Goal: Transaction & Acquisition: Purchase product/service

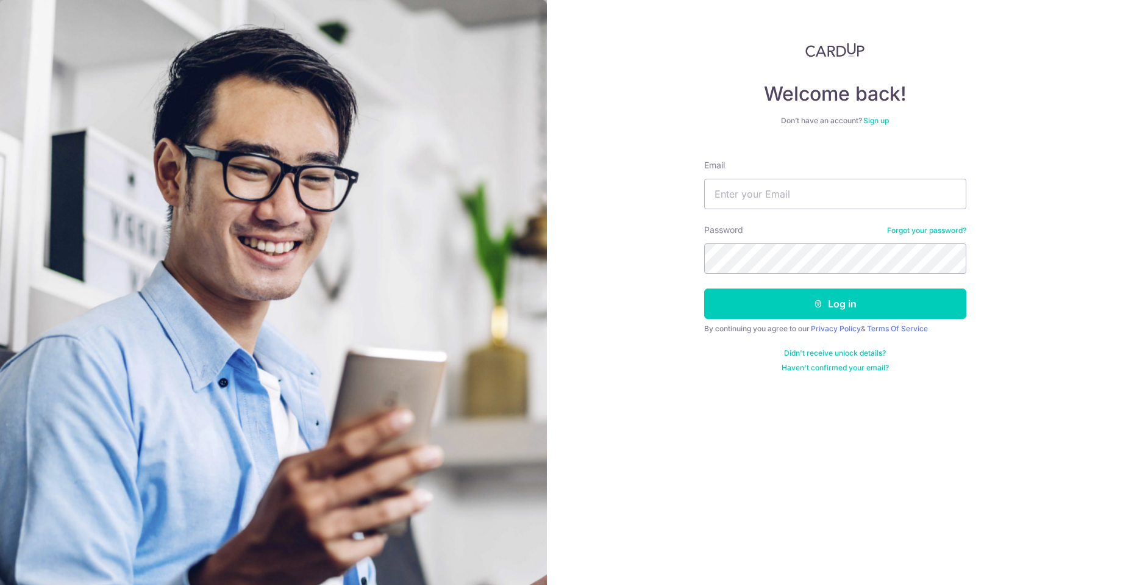
type input "[EMAIL_ADDRESS][DOMAIN_NAME]"
click at [820, 307] on icon "submit" at bounding box center [818, 304] width 10 height 10
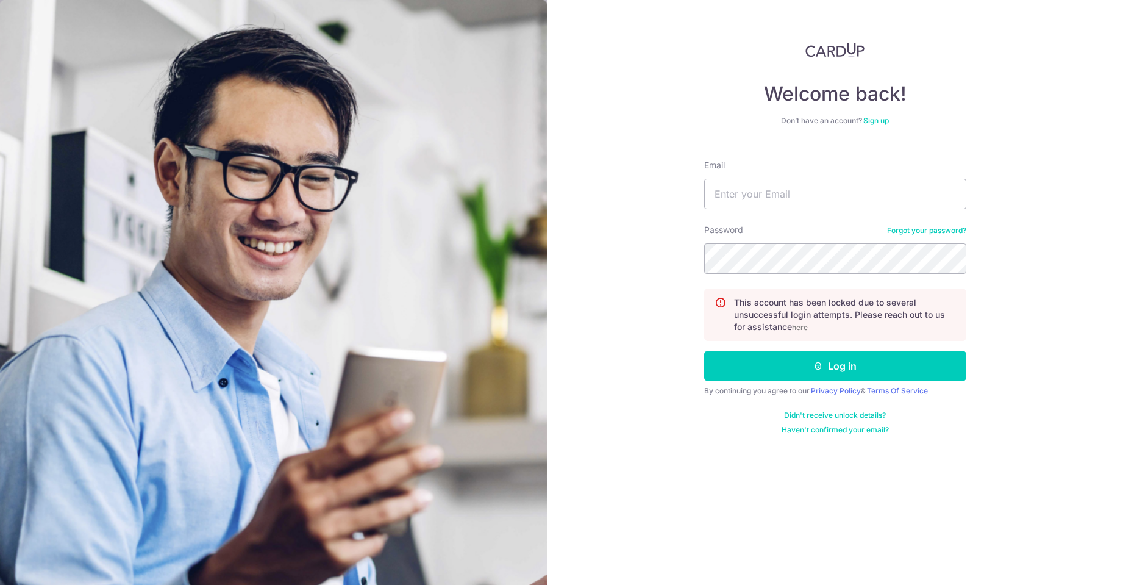
click at [802, 328] on u "here" at bounding box center [800, 327] width 16 height 9
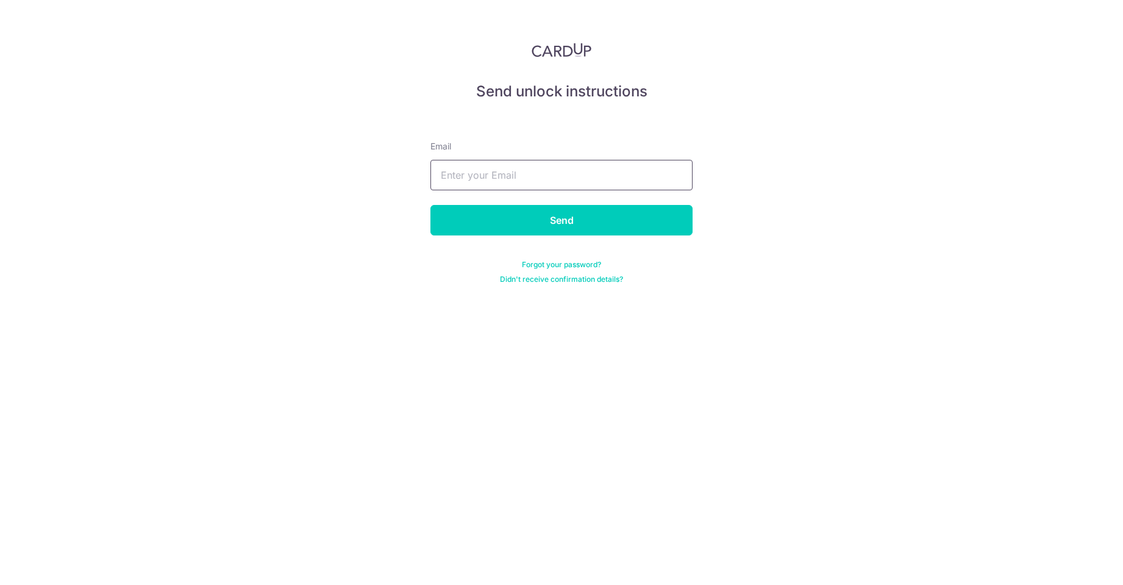
click at [496, 175] on input "text" at bounding box center [561, 175] width 262 height 30
type input "ky_chua@yahoo.com"
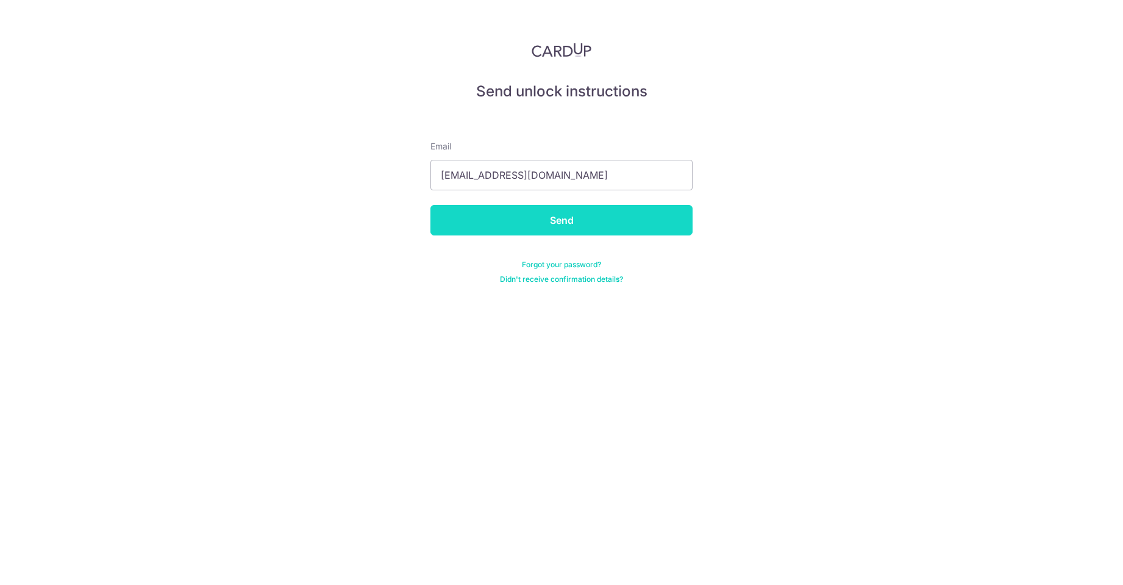
click at [583, 222] on input "Send" at bounding box center [561, 220] width 262 height 30
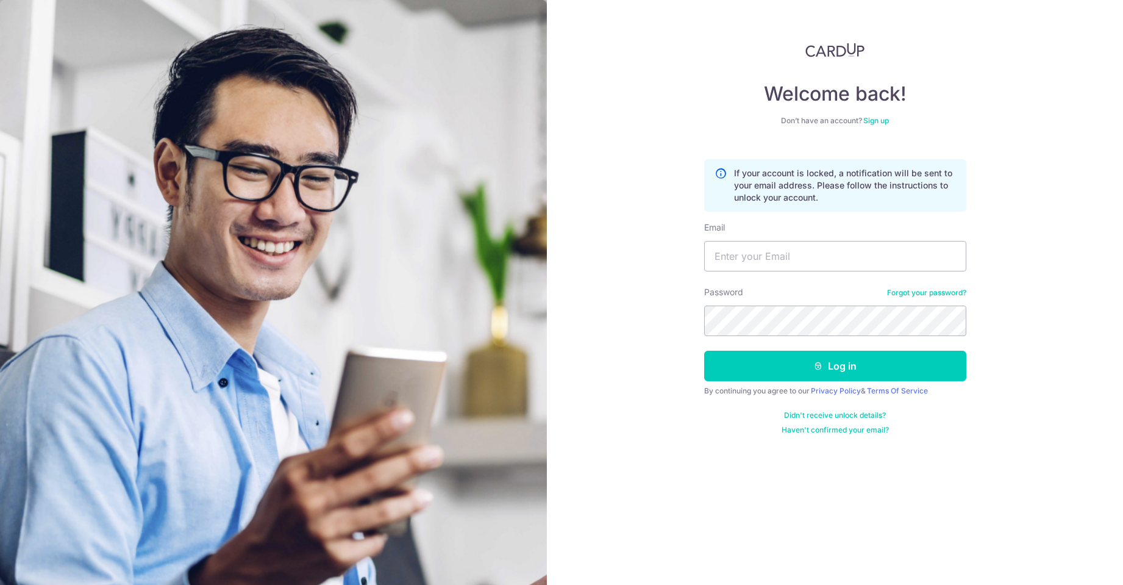
click at [818, 52] on img at bounding box center [835, 50] width 60 height 15
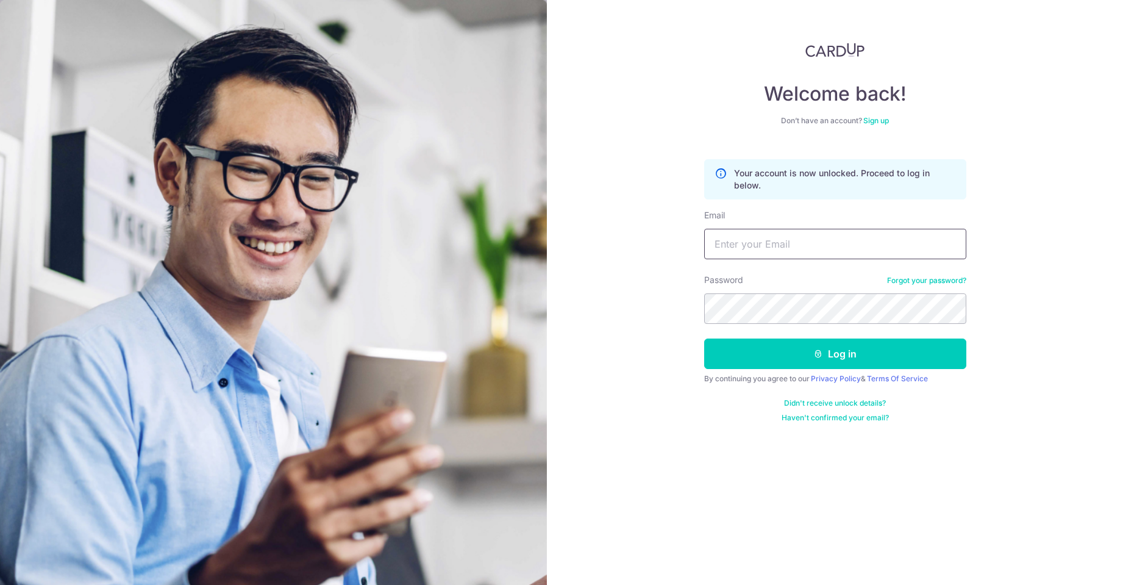
click at [758, 248] on input "Email" at bounding box center [835, 244] width 262 height 30
type input "ky_chua@yahoo.com"
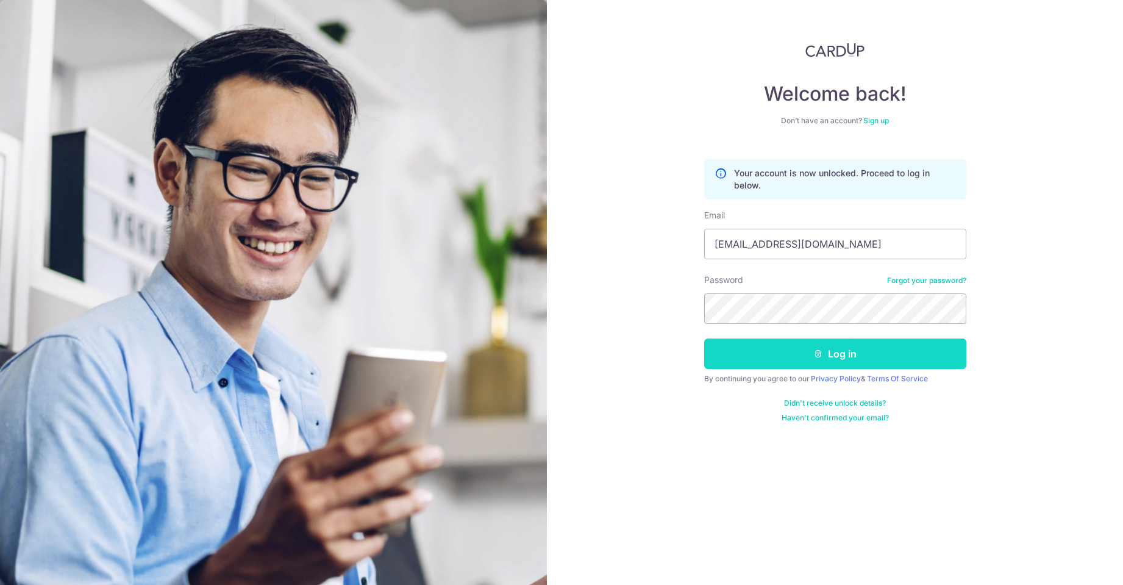
click at [811, 351] on button "Log in" at bounding box center [835, 353] width 262 height 30
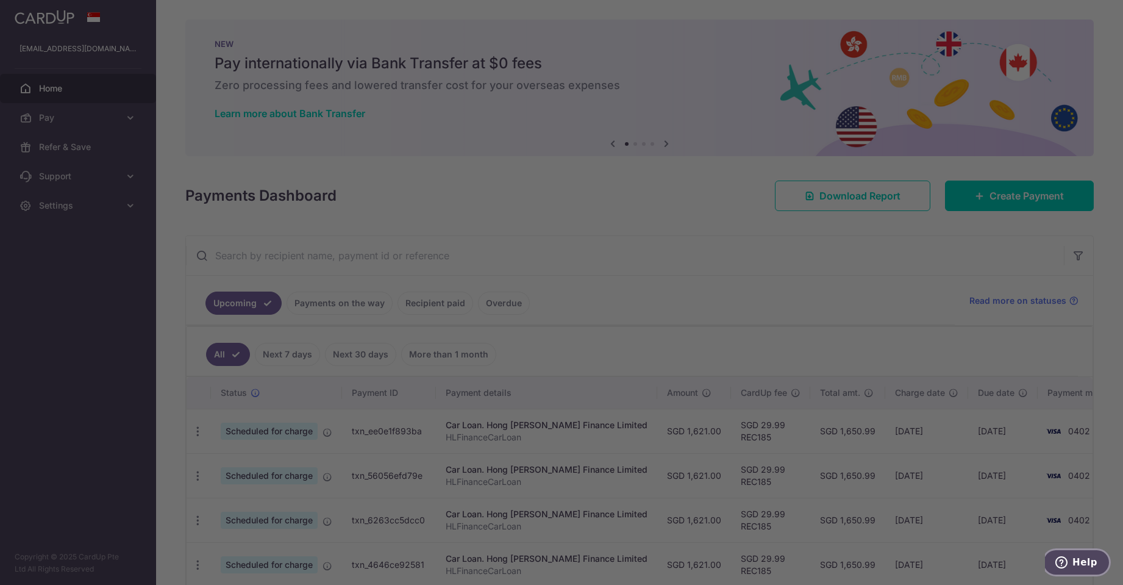
click at [1088, 557] on span "Help" at bounding box center [1085, 562] width 25 height 11
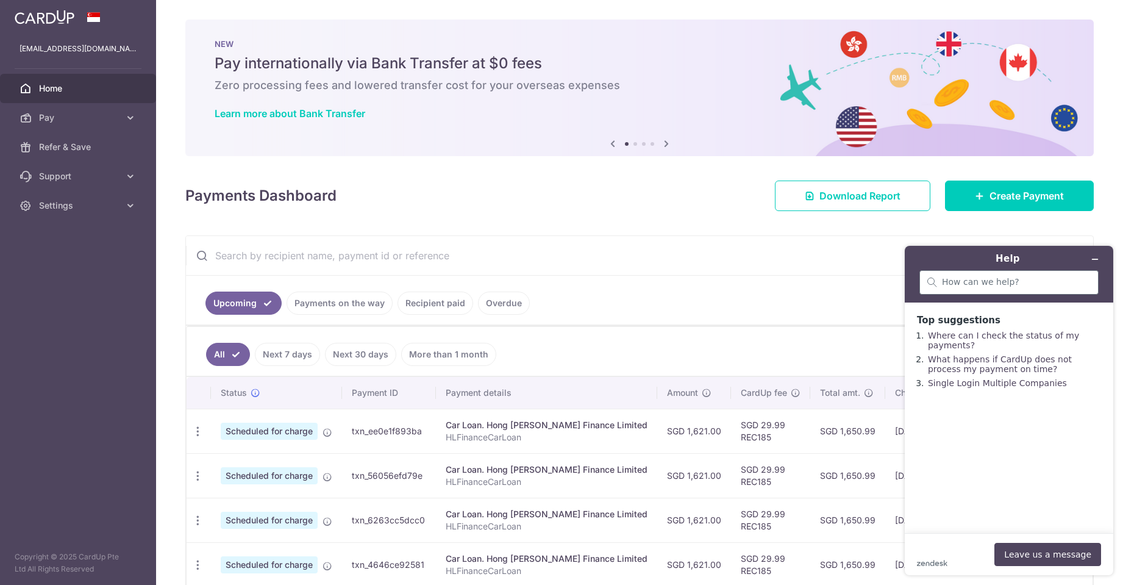
click at [1051, 290] on div at bounding box center [1008, 282] width 179 height 24
type input "speak to human"
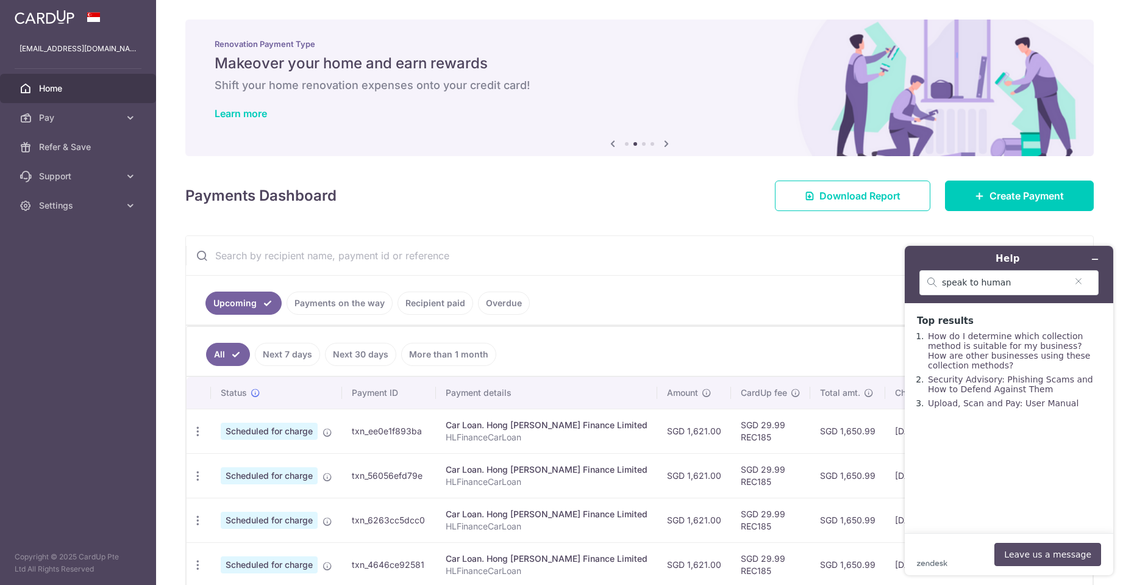
click at [1066, 549] on button "Leave us a message" at bounding box center [1047, 554] width 107 height 23
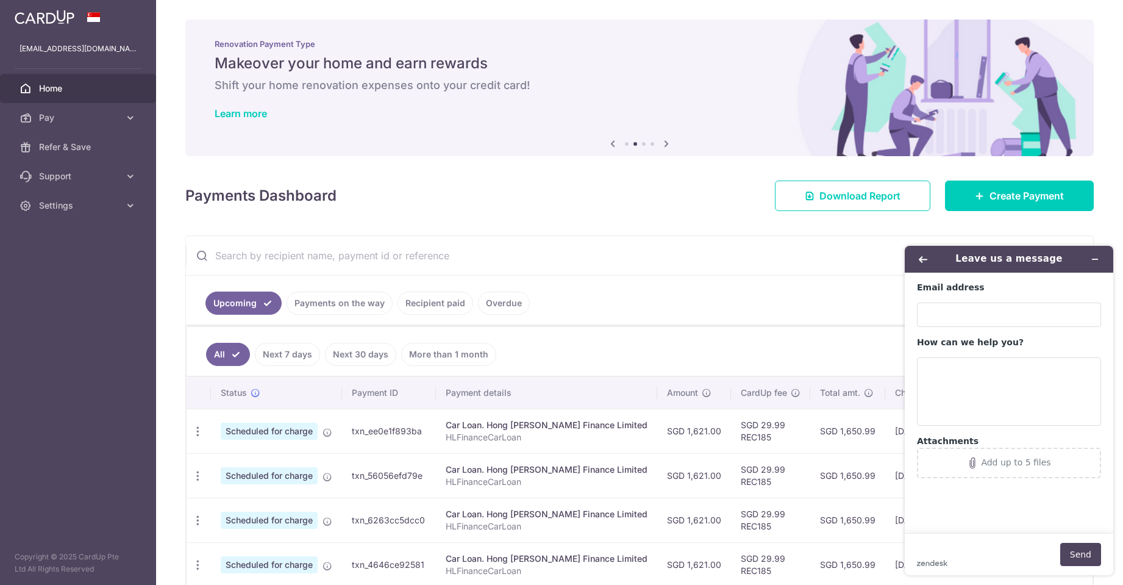
click at [973, 327] on div "Email address How can we help you? Attachments Add up to 5 files" at bounding box center [1009, 380] width 184 height 196
click at [973, 312] on input "Email address" at bounding box center [1009, 314] width 184 height 24
type input "ky_chua@yahoo.com"
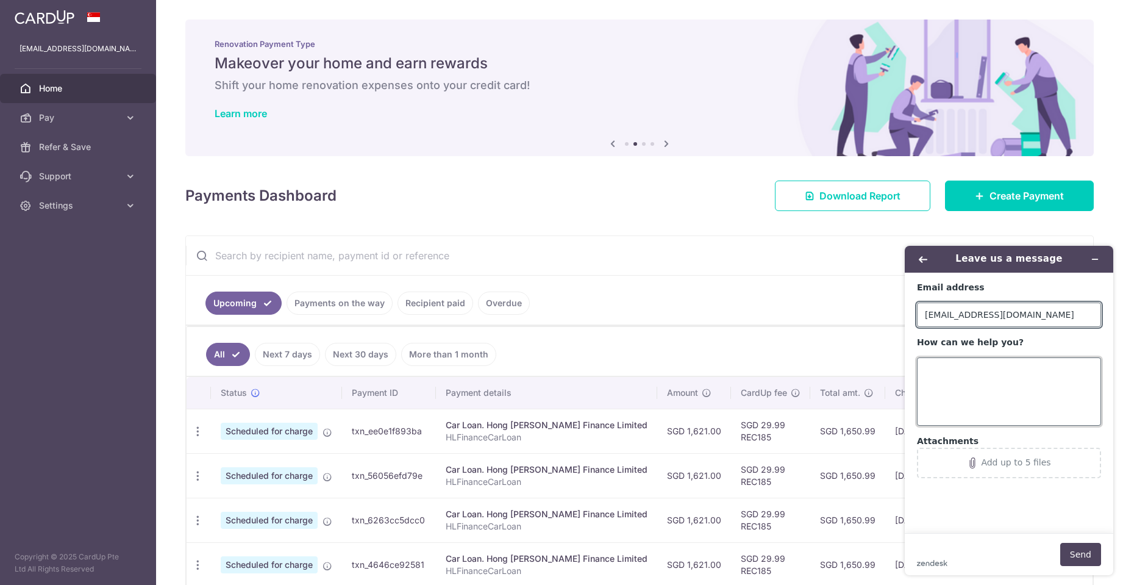
click at [977, 365] on textarea "How can we help you?" at bounding box center [1009, 391] width 184 height 68
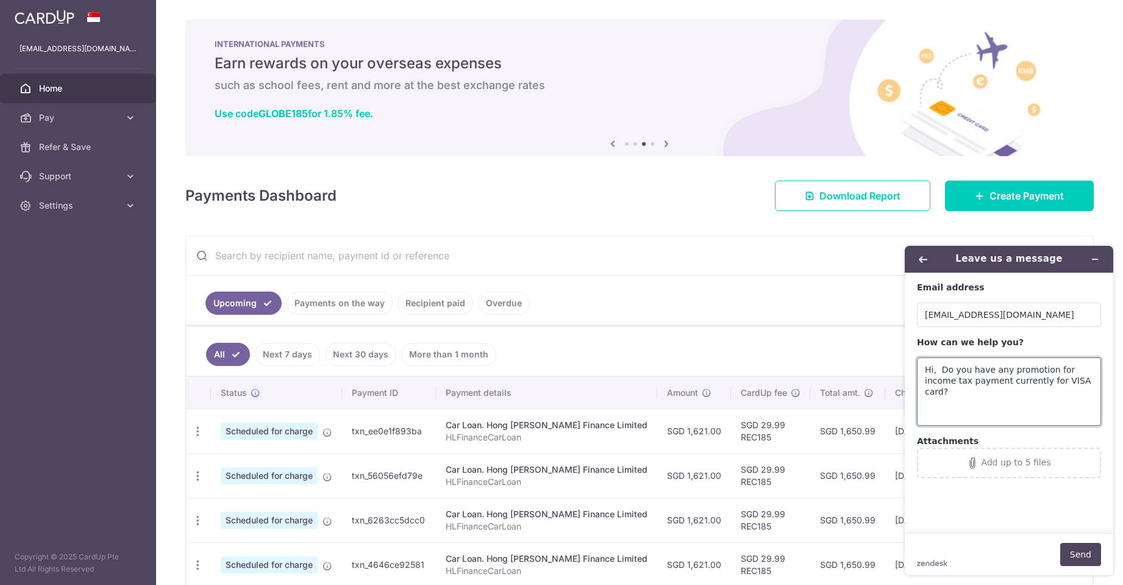
type textarea "Hi, Do you have any promotion for income tax payment currently for VISA card?"
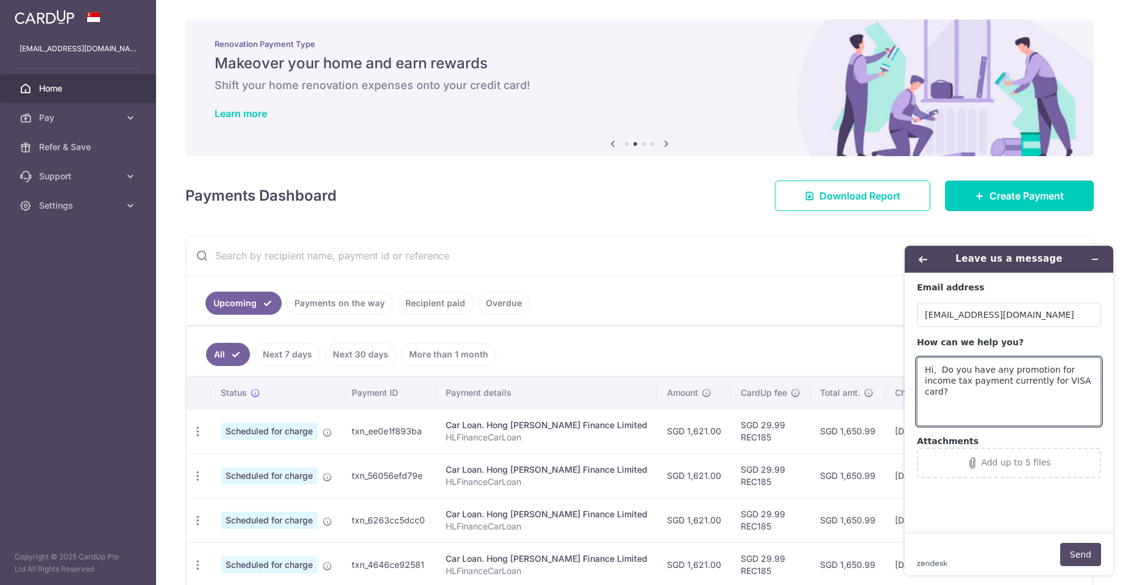
click at [1083, 549] on button "Send" at bounding box center [1080, 554] width 41 height 23
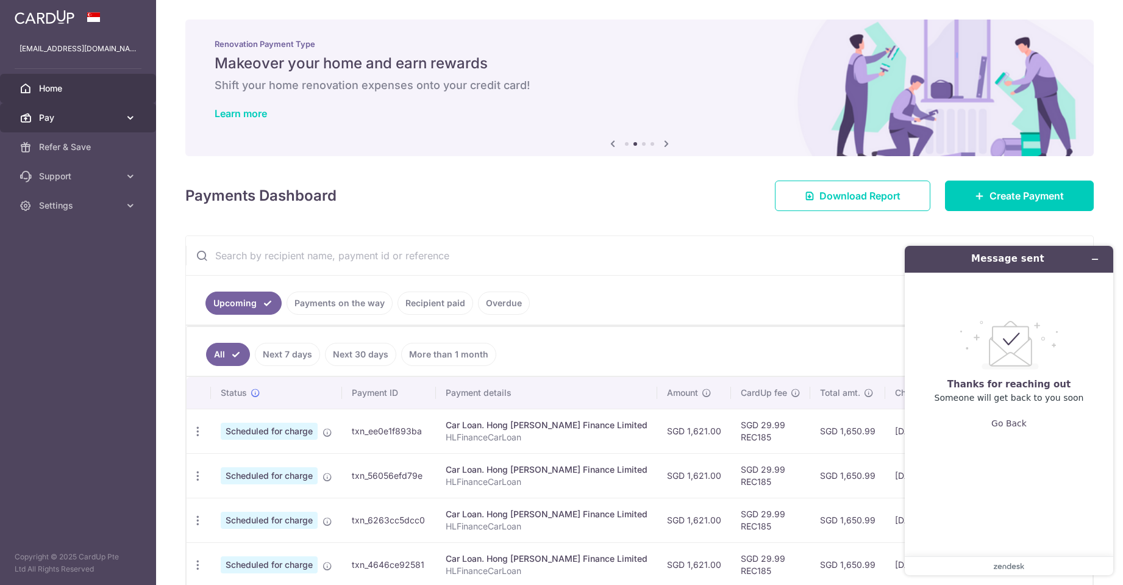
click at [73, 120] on span "Pay" at bounding box center [79, 118] width 80 height 12
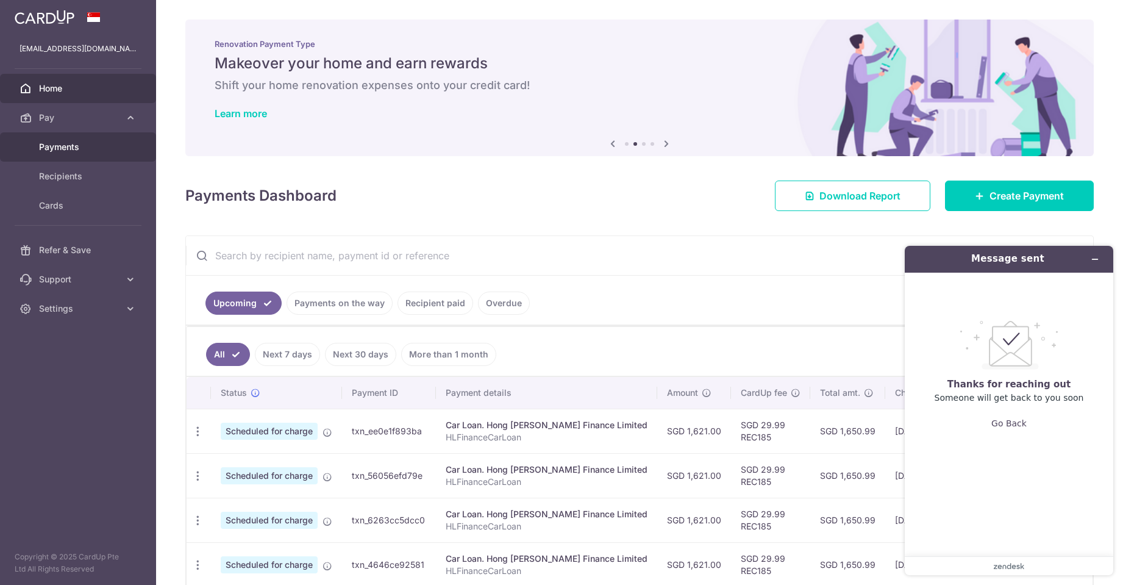
click at [54, 142] on span "Payments" at bounding box center [79, 147] width 80 height 12
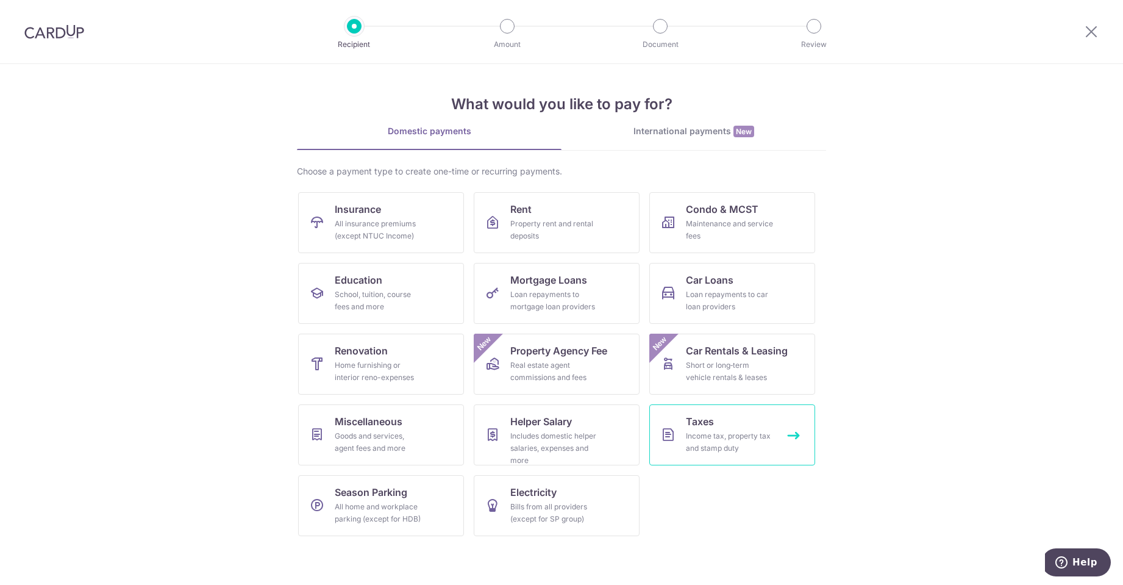
click at [789, 430] on link "Taxes Income tax, property tax and stamp duty" at bounding box center [732, 434] width 166 height 61
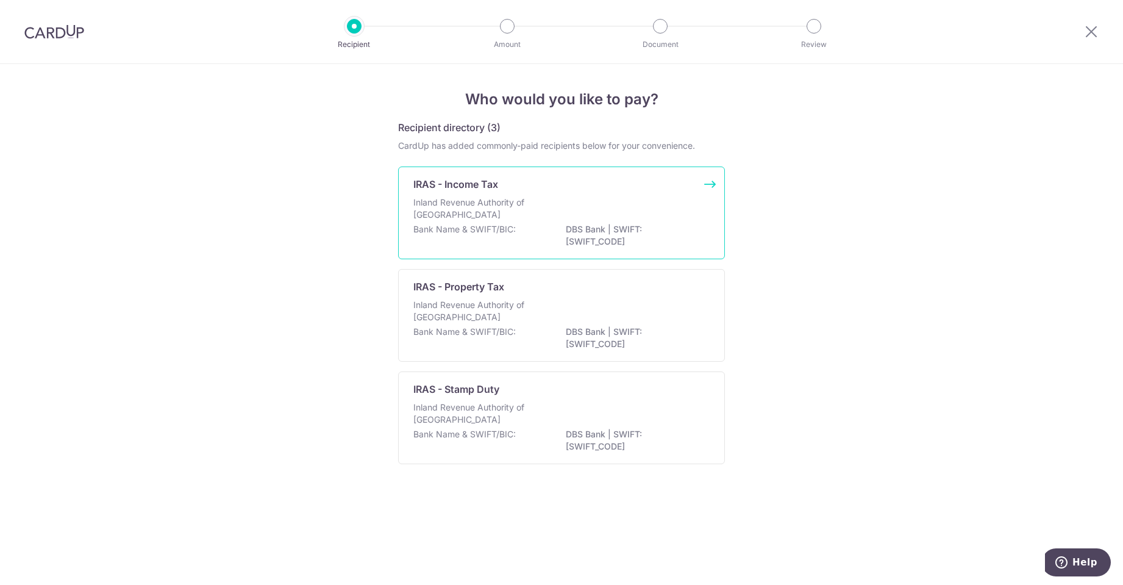
click at [495, 207] on p "Inland Revenue Authority of [GEOGRAPHIC_DATA]" at bounding box center [477, 208] width 129 height 24
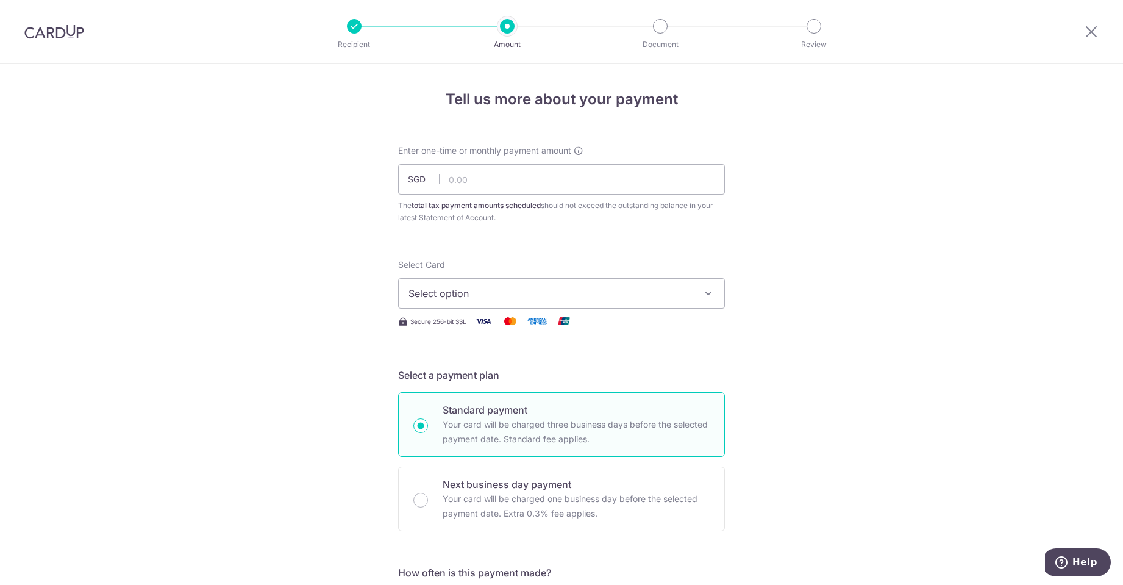
click at [555, 289] on span "Select option" at bounding box center [551, 293] width 284 height 15
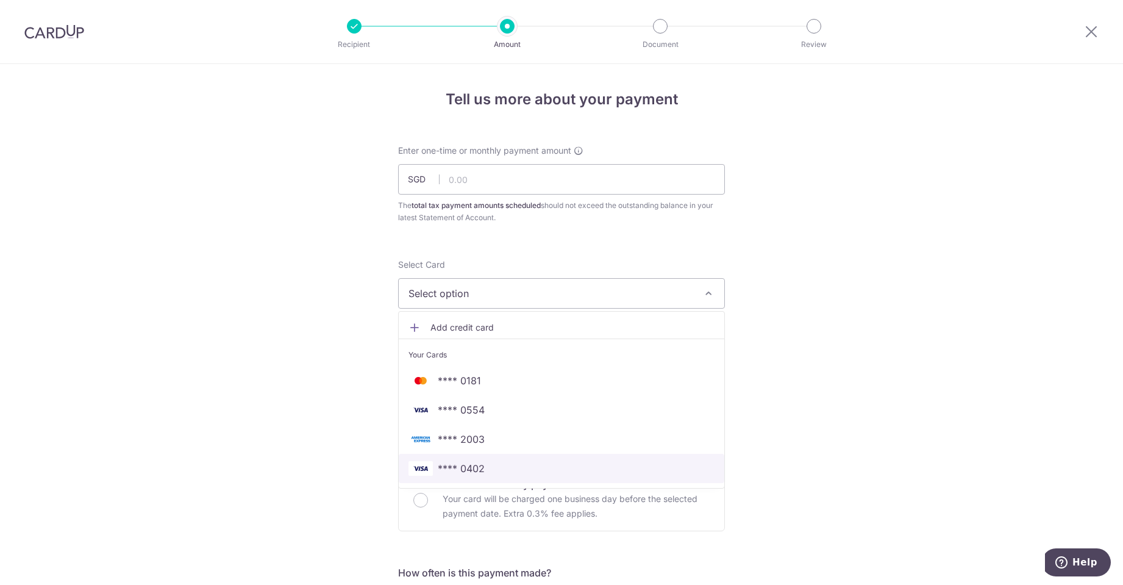
click at [503, 465] on span "**** 0402" at bounding box center [562, 468] width 306 height 15
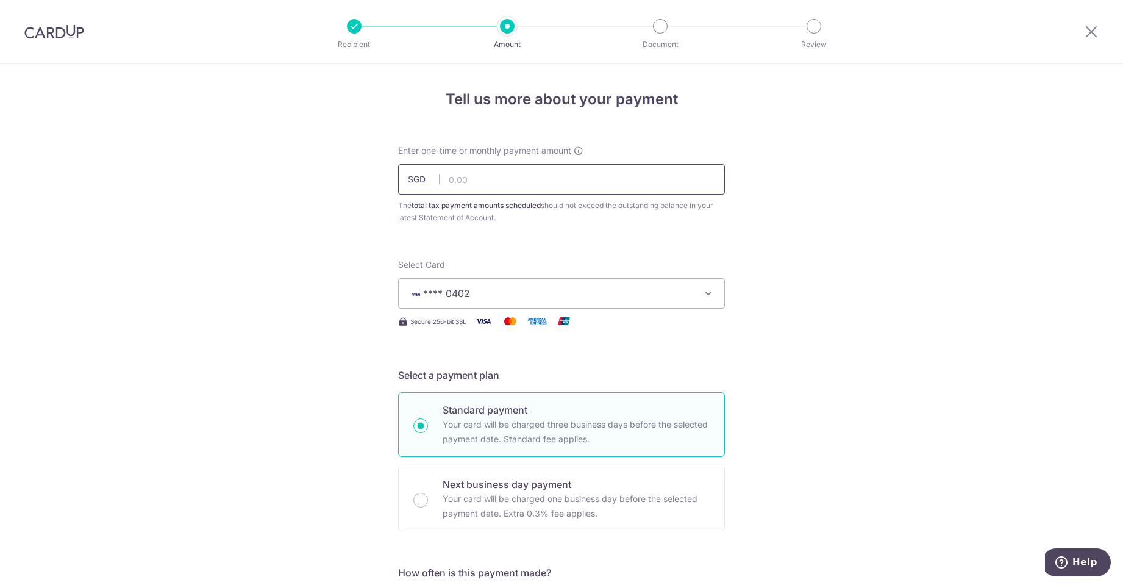
click at [473, 170] on input "text" at bounding box center [561, 179] width 327 height 30
type input "2,221.00"
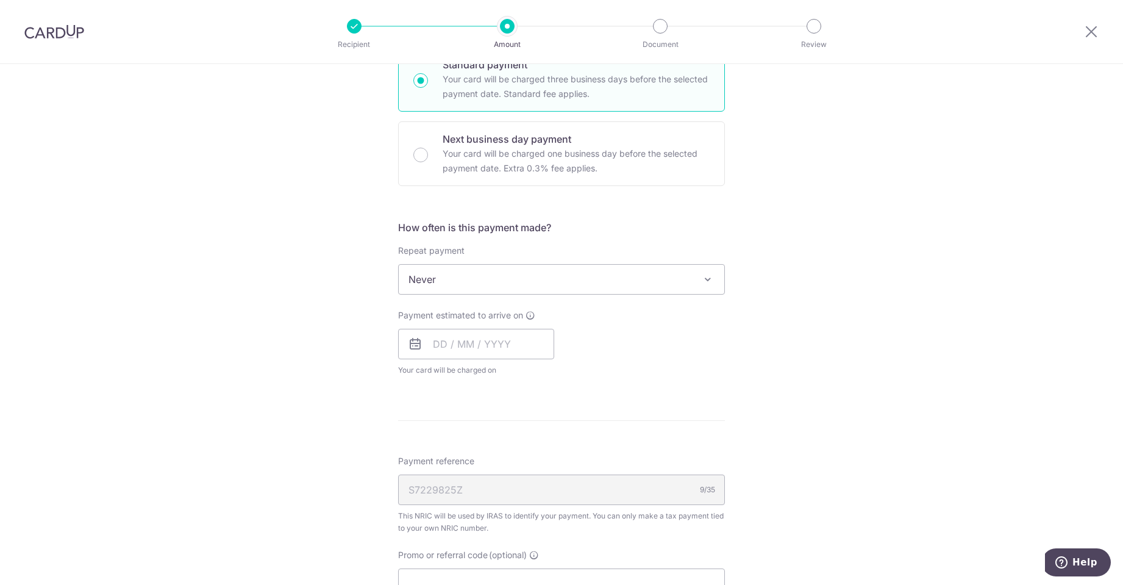
scroll to position [366, 0]
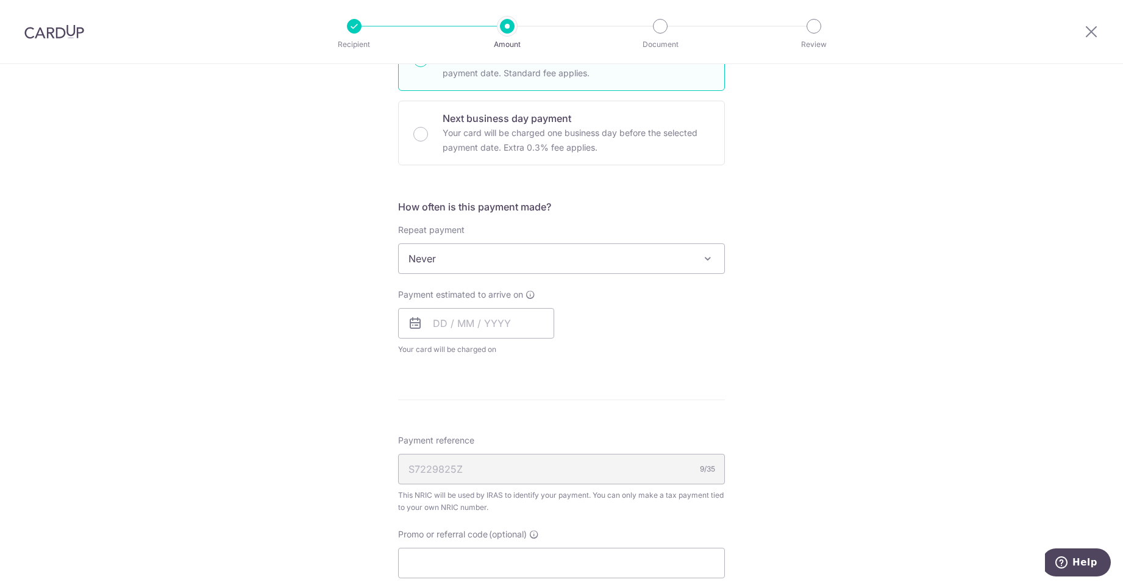
click at [463, 307] on div "Payment estimated to arrive on Your card will be charged on for the first payme…" at bounding box center [476, 321] width 156 height 67
click at [463, 315] on input "text" at bounding box center [476, 323] width 156 height 30
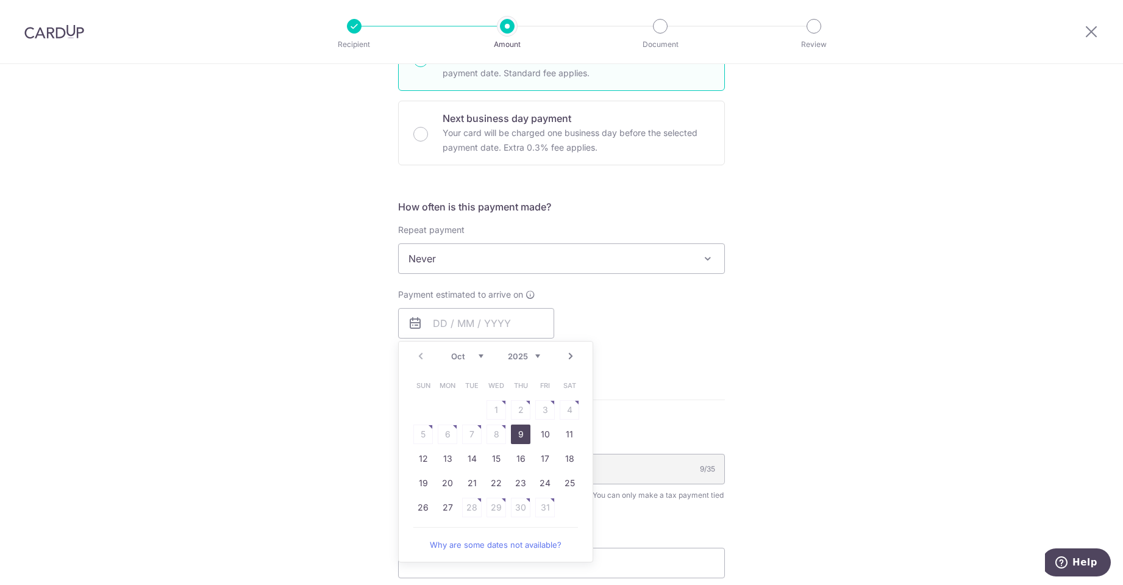
drag, startPoint x: 518, startPoint y: 440, endPoint x: 787, endPoint y: 425, distance: 269.3
click at [518, 440] on link "9" at bounding box center [521, 434] width 20 height 20
type input "[DATE]"
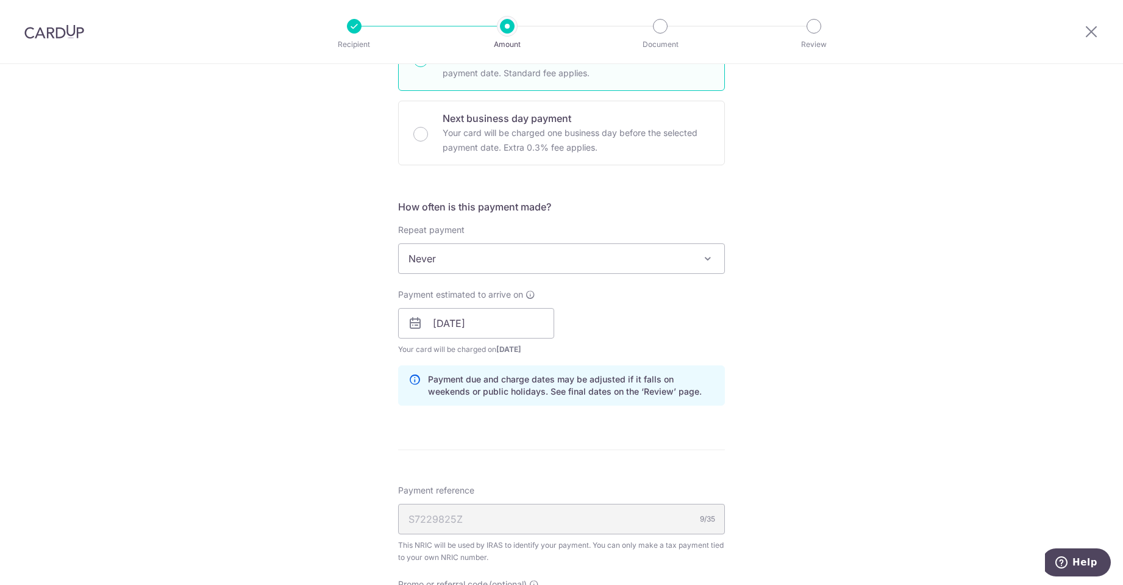
click at [830, 432] on div "Tell us more about your payment Enter one-time or monthly payment amount SGD 2,…" at bounding box center [561, 289] width 1123 height 1182
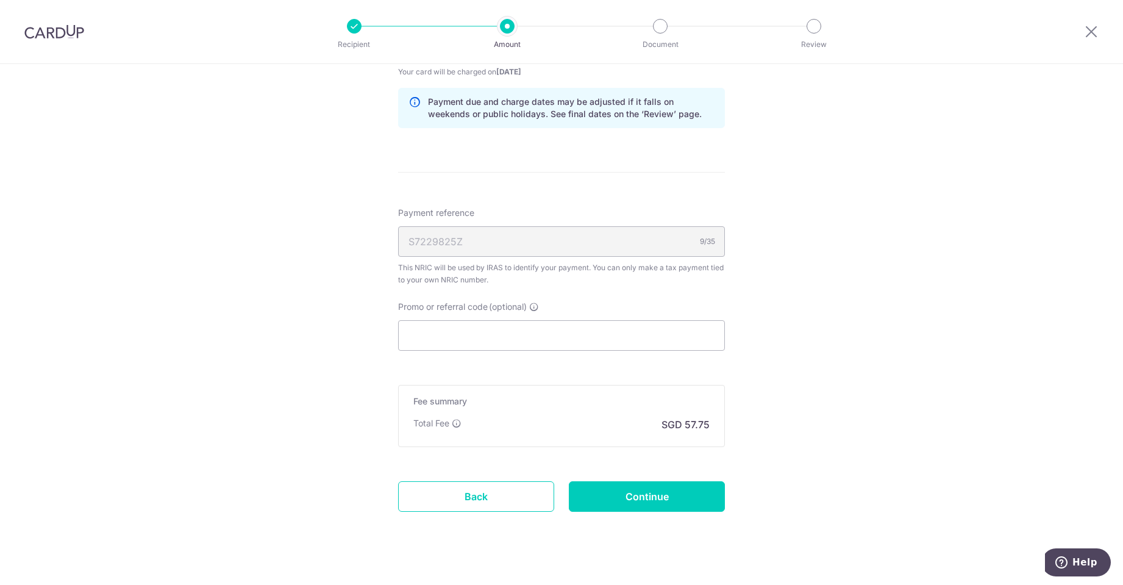
scroll to position [662, 0]
